Goal: Information Seeking & Learning: Learn about a topic

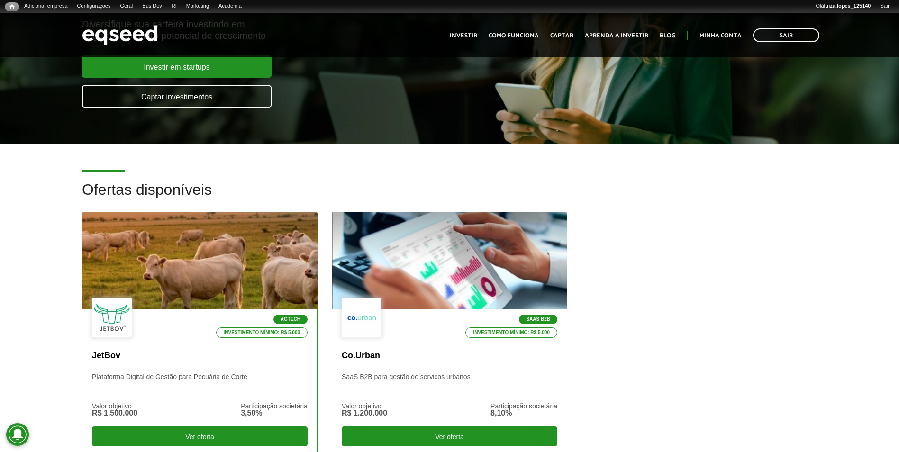
scroll to position [189, 0]
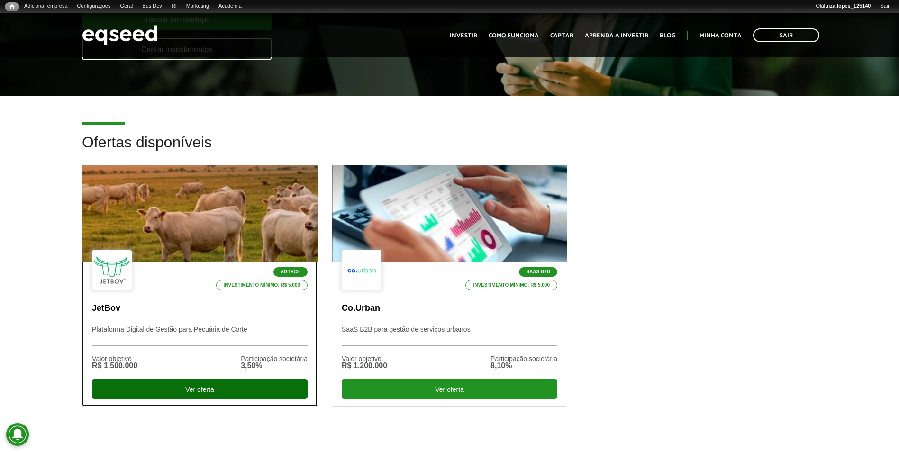
click at [185, 396] on div "Ver oferta" at bounding box center [200, 389] width 216 height 20
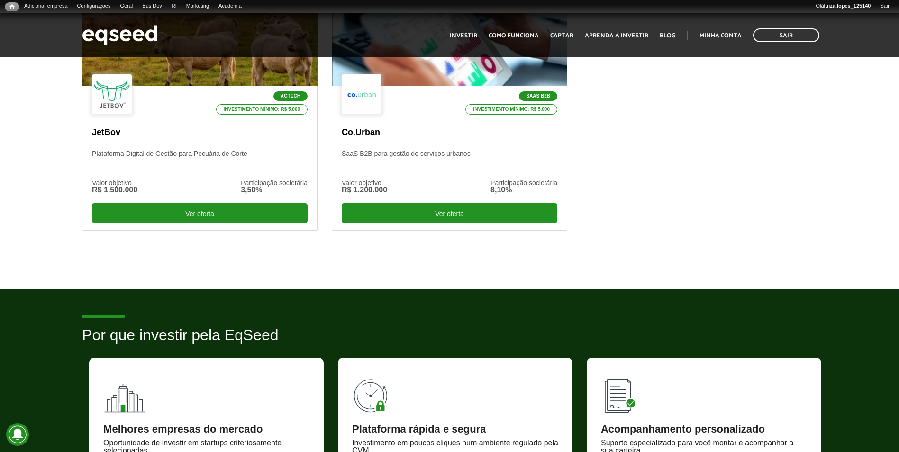
scroll to position [413, 0]
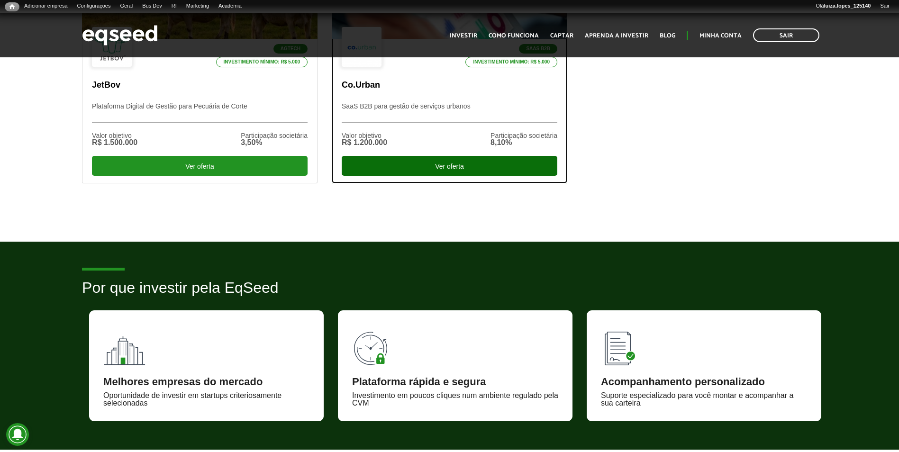
click at [443, 165] on div "Ver oferta" at bounding box center [450, 166] width 216 height 20
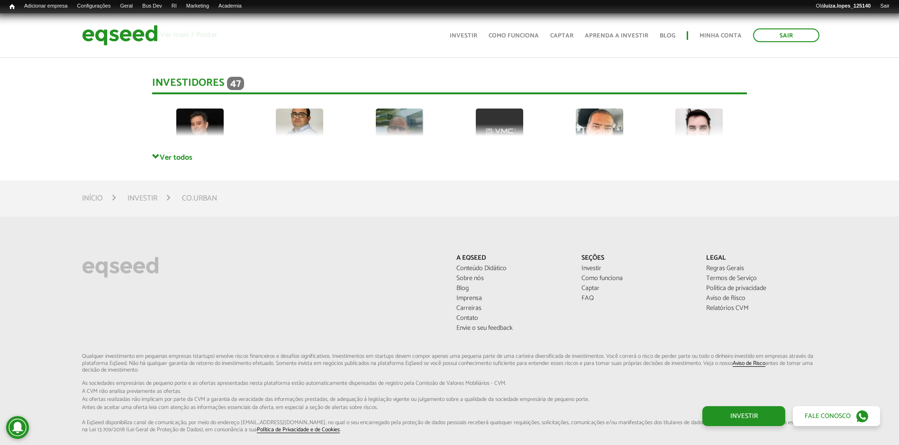
scroll to position [2179, 0]
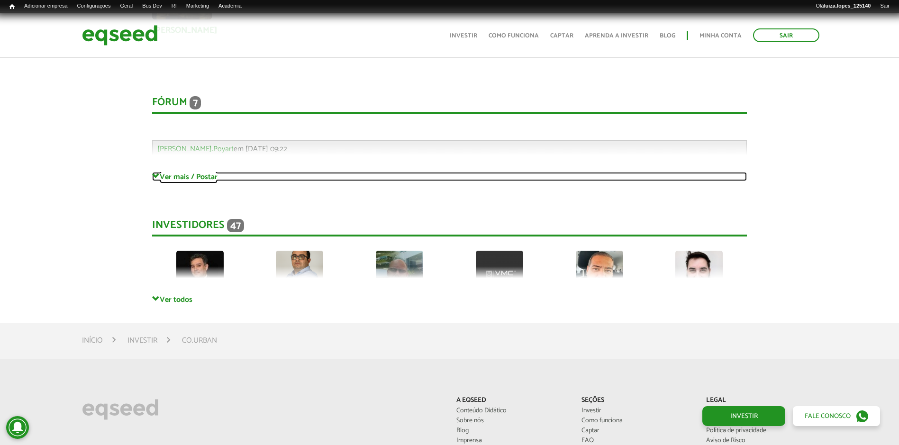
click at [181, 180] on link "Ver mais / Postar" at bounding box center [449, 176] width 594 height 9
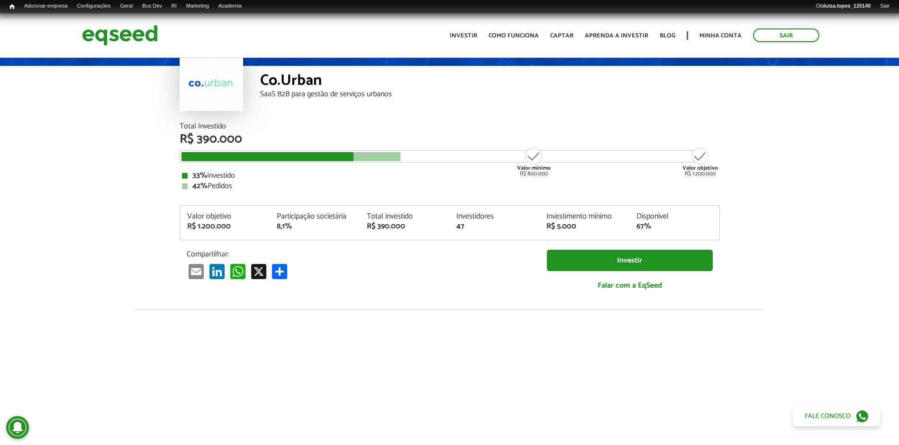
scroll to position [0, 0]
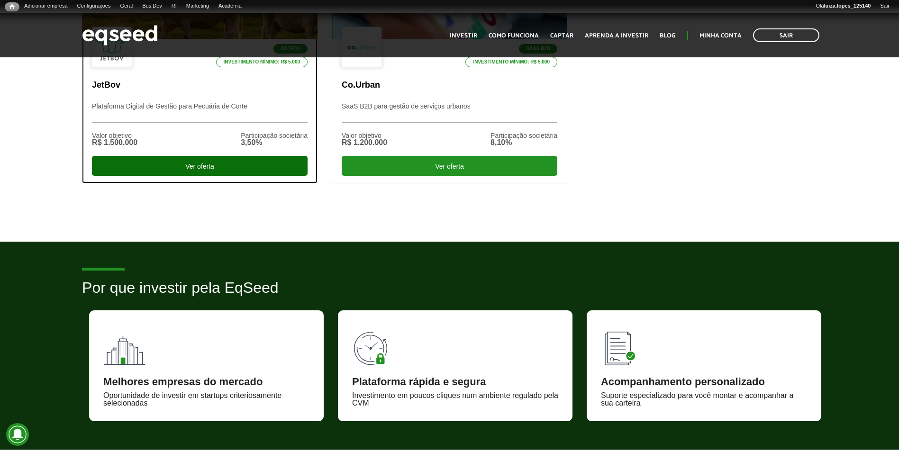
click at [163, 174] on div "Ver oferta" at bounding box center [200, 166] width 216 height 20
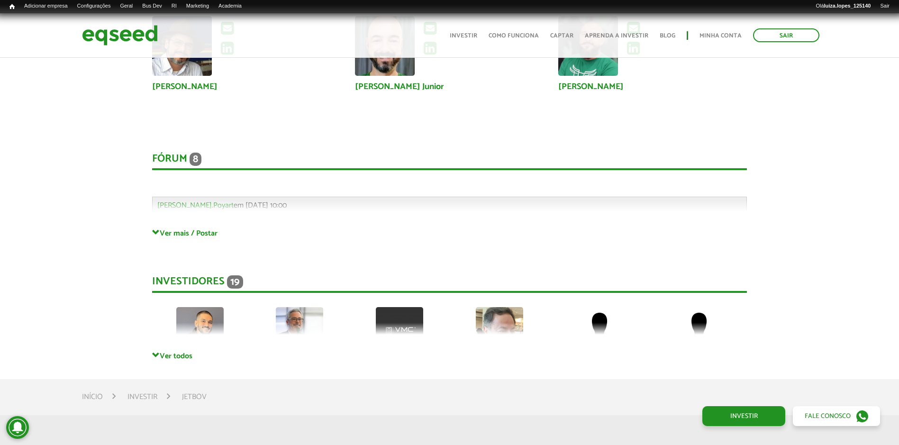
scroll to position [2548, 0]
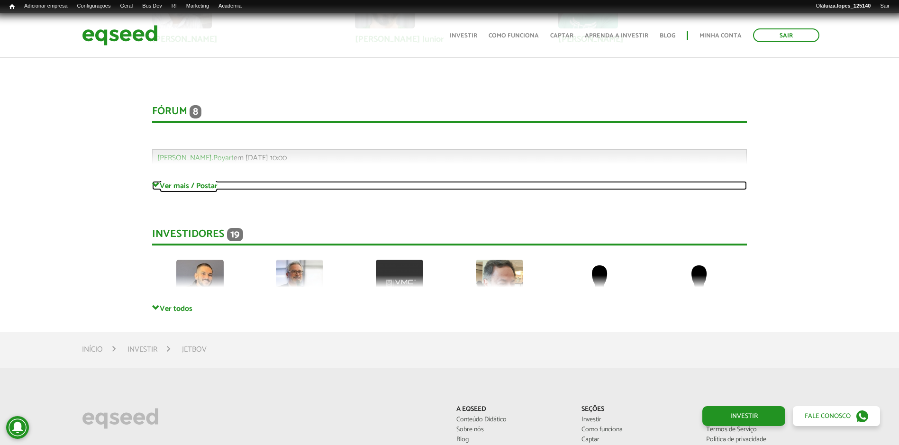
click at [193, 181] on link "Ver mais / Postar" at bounding box center [449, 185] width 594 height 9
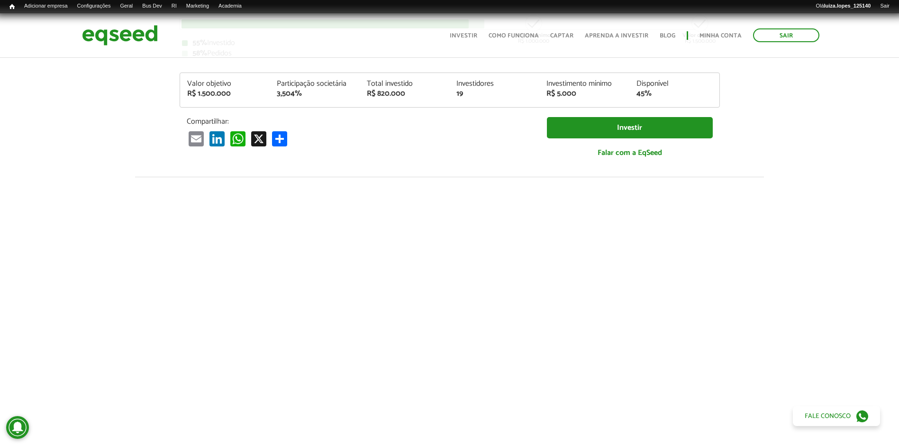
scroll to position [0, 0]
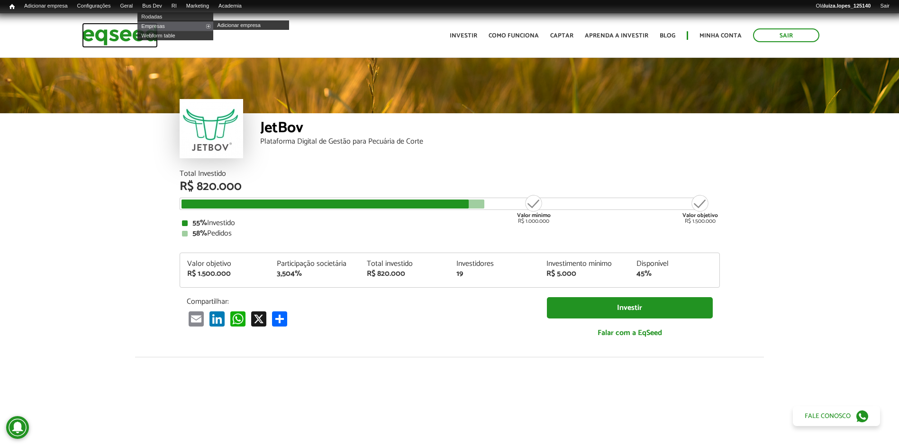
click at [123, 34] on img at bounding box center [120, 35] width 76 height 25
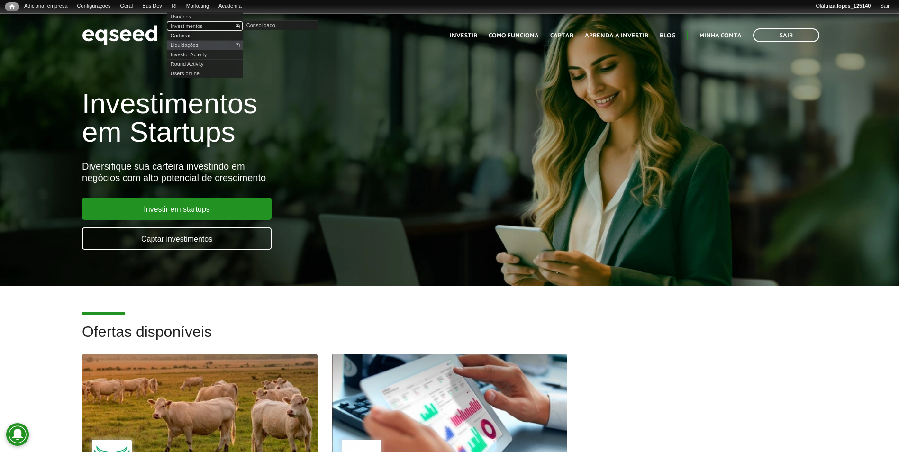
click at [206, 26] on link "Investimentos" at bounding box center [205, 25] width 76 height 9
